Goal: Transaction & Acquisition: Purchase product/service

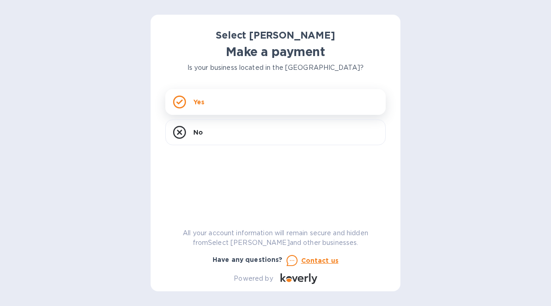
click at [197, 104] on p "Yes" at bounding box center [198, 101] width 11 height 9
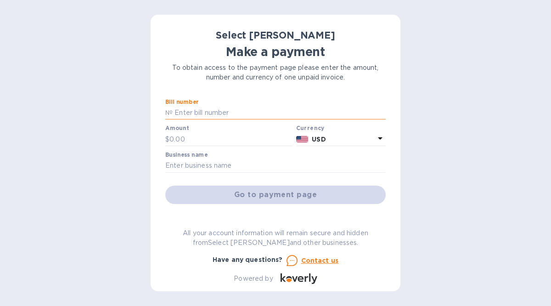
click at [186, 113] on input "text" at bounding box center [279, 113] width 213 height 14
type input "ss-265482"
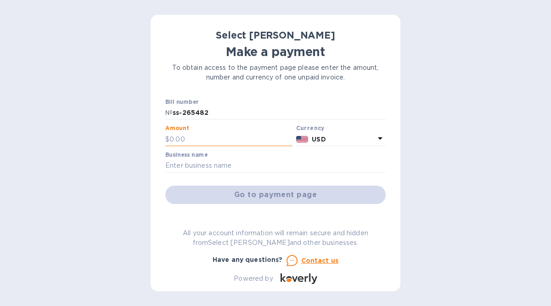
click at [184, 134] on input "text" at bounding box center [230, 139] width 123 height 14
type input "1,469.70"
click at [190, 161] on input "text" at bounding box center [275, 166] width 220 height 14
type input "Green Grocer"
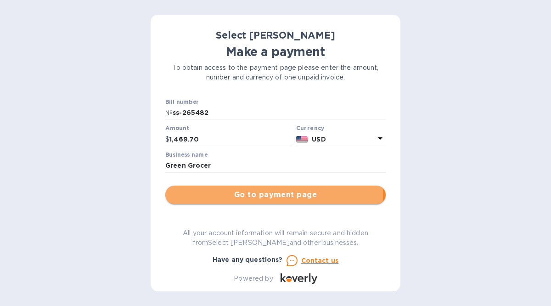
click at [243, 194] on span "Go to payment page" at bounding box center [276, 194] width 206 height 11
